Goal: Task Accomplishment & Management: Manage account settings

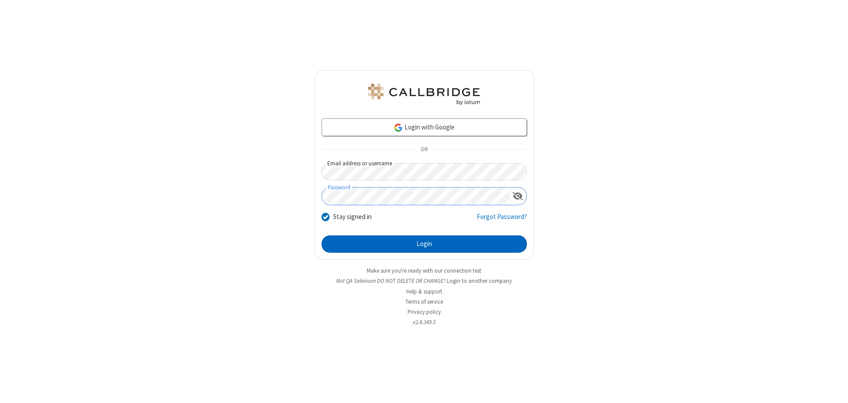
click at [424, 244] on button "Login" at bounding box center [423, 244] width 205 height 18
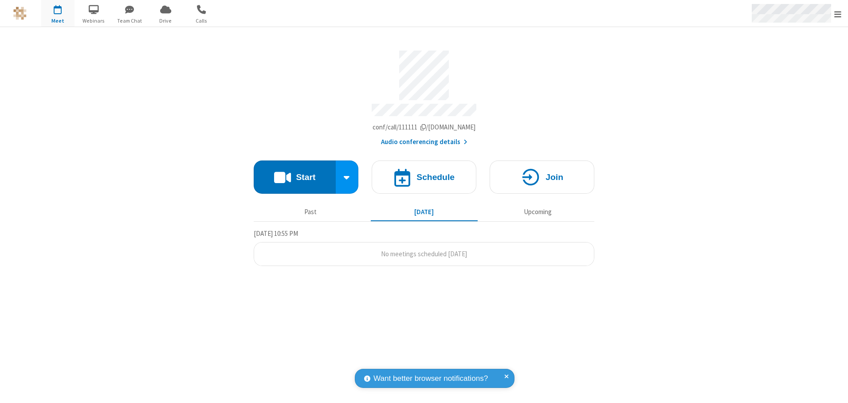
click at [838, 14] on span "Open menu" at bounding box center [837, 14] width 7 height 9
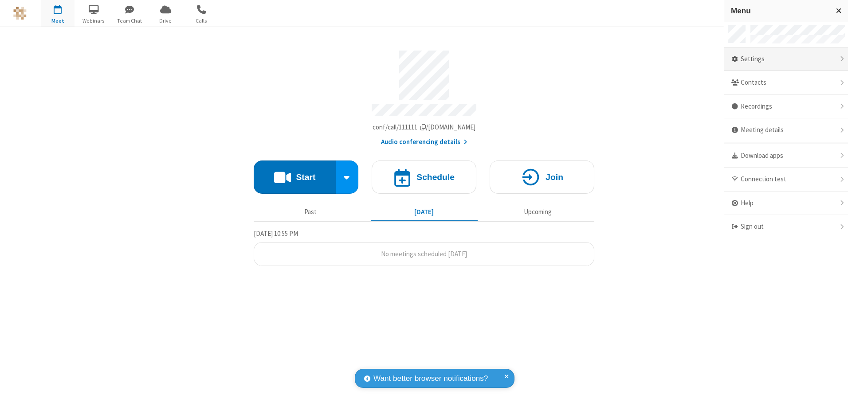
click at [786, 59] on div "Settings" at bounding box center [786, 59] width 124 height 24
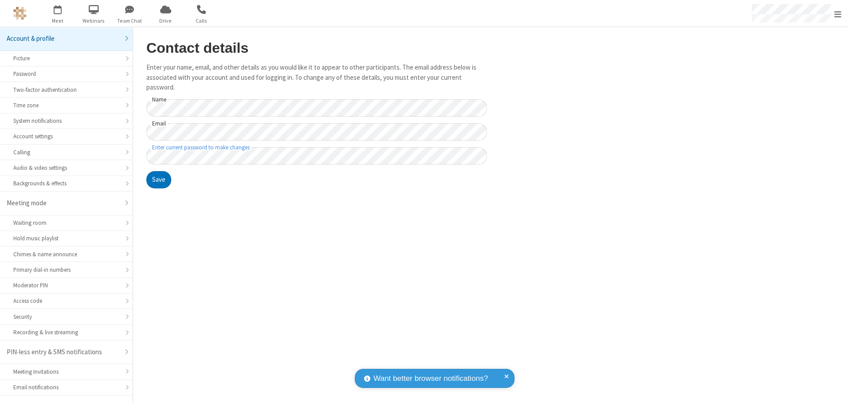
scroll to position [16, 0]
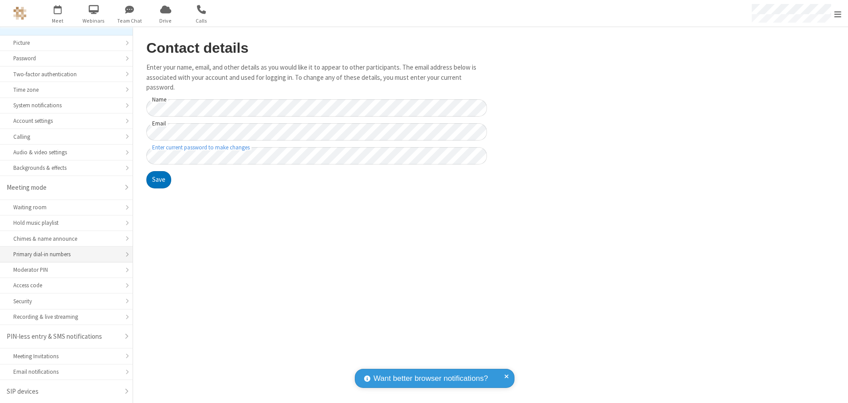
click at [63, 255] on div "Primary dial-in numbers" at bounding box center [66, 254] width 106 height 8
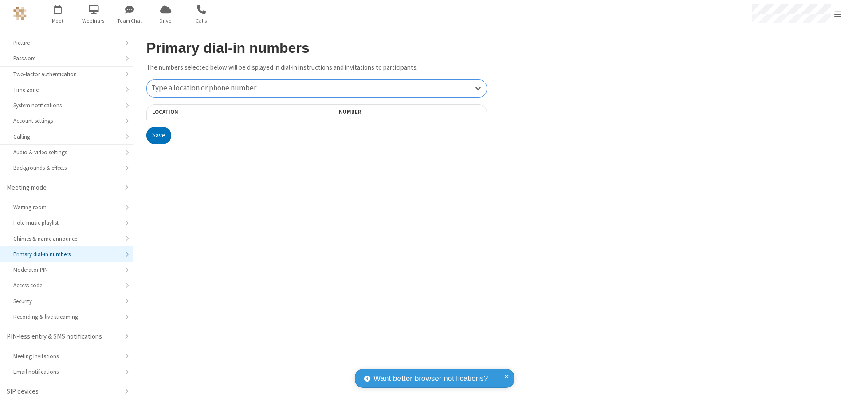
click at [317, 88] on div "Type a location or phone number" at bounding box center [317, 88] width 340 height 17
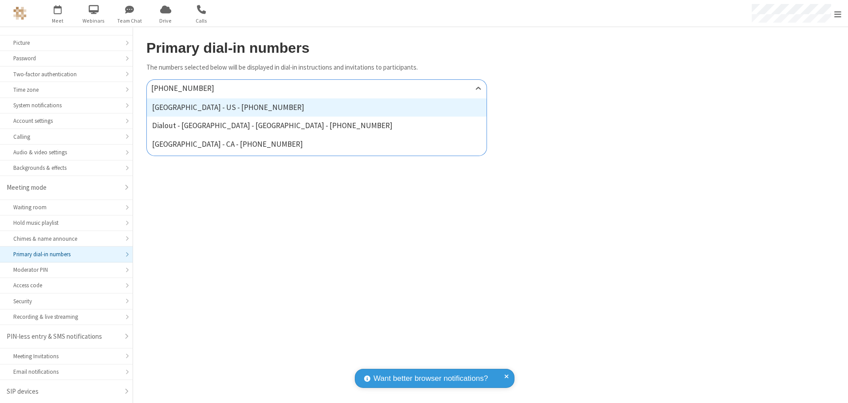
type input "[PHONE_NUMBER]"
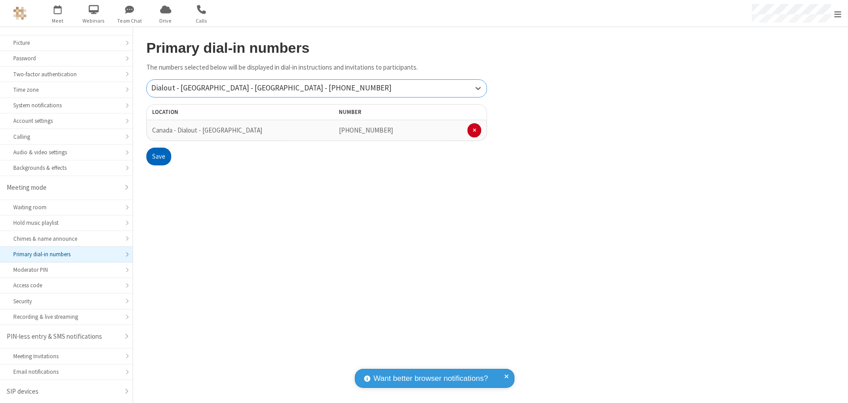
click at [158, 157] on button "Save" at bounding box center [158, 157] width 25 height 18
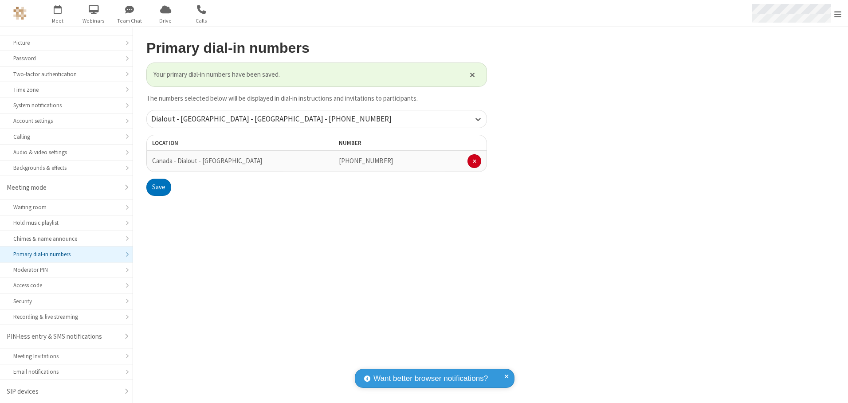
click at [838, 14] on span "Open menu" at bounding box center [837, 14] width 7 height 9
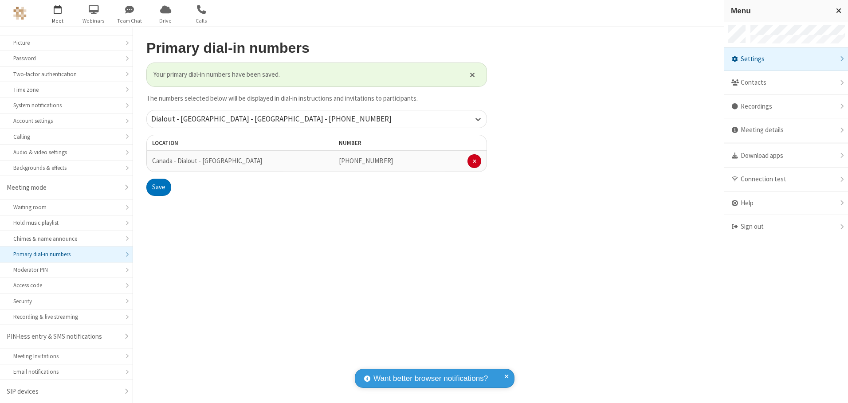
click at [58, 13] on span "button" at bounding box center [57, 9] width 33 height 15
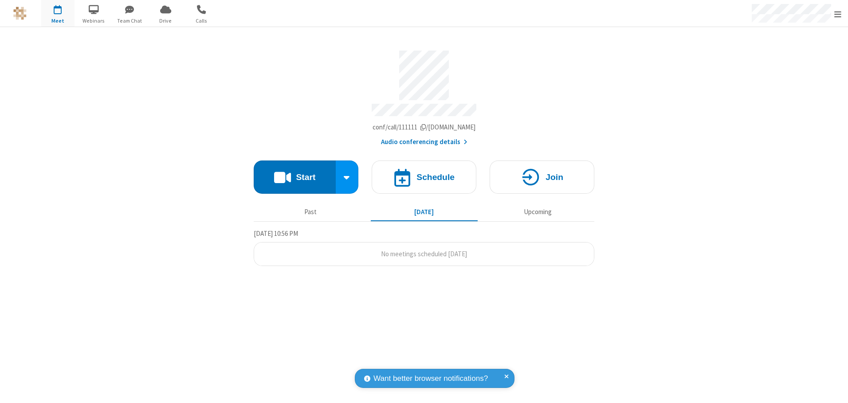
click at [423, 139] on button "Audio conferencing details" at bounding box center [424, 142] width 86 height 10
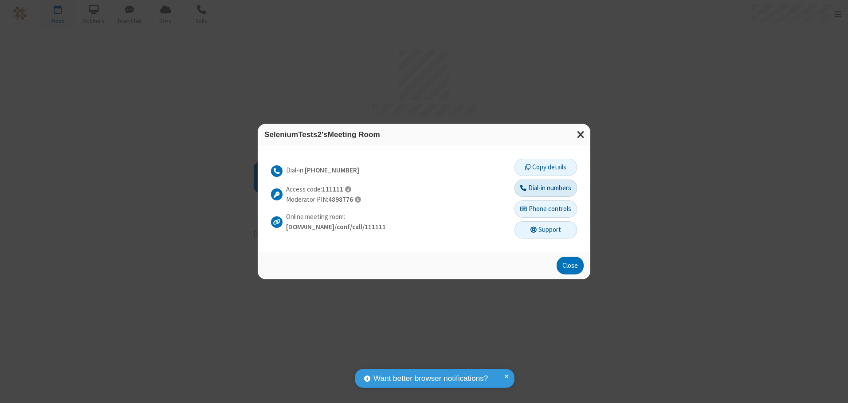
click at [545, 188] on button "Dial-in numbers" at bounding box center [545, 189] width 63 height 18
